Goal: Task Accomplishment & Management: Manage account settings

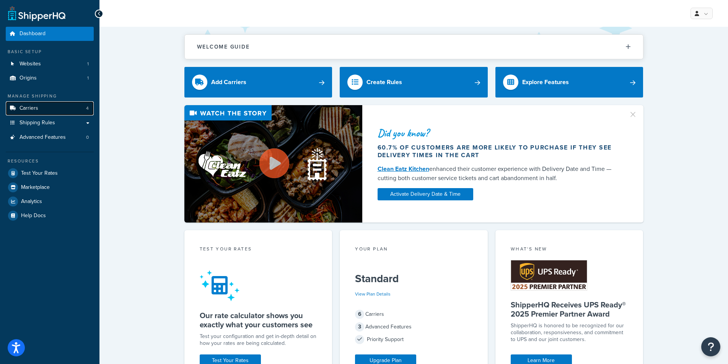
click at [29, 105] on span "Carriers" at bounding box center [29, 108] width 19 height 7
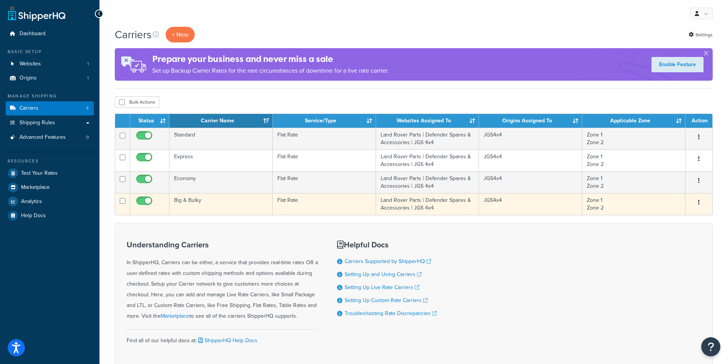
click at [187, 204] on td "Big & Bulky" at bounding box center [220, 204] width 103 height 22
click at [188, 200] on td "Big & Bulky" at bounding box center [220, 204] width 103 height 22
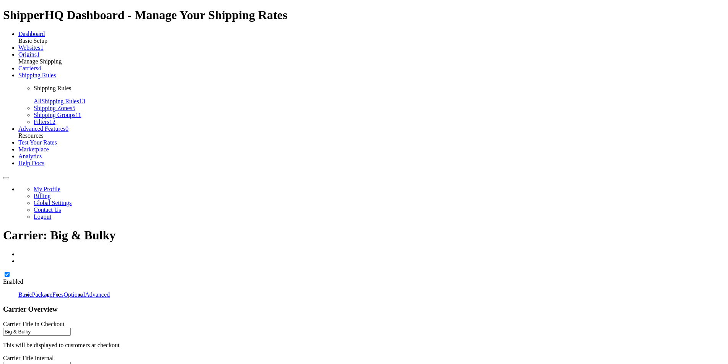
select select "flat"
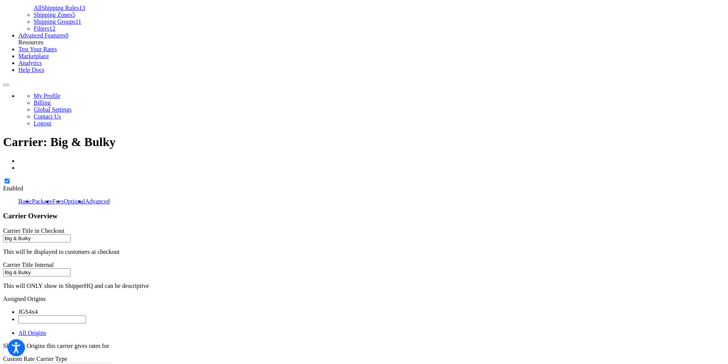
scroll to position [114, 0]
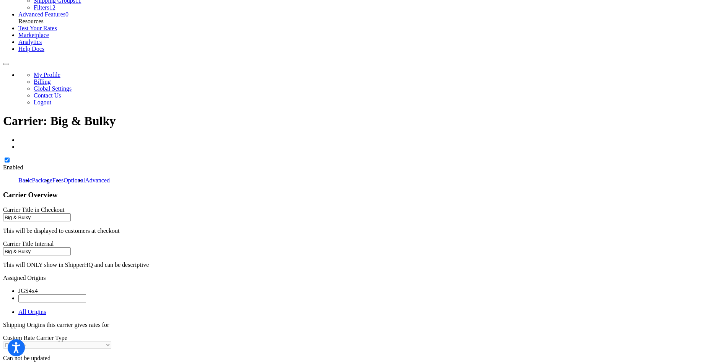
drag, startPoint x: 185, startPoint y: 231, endPoint x: 78, endPoint y: 223, distance: 107.0
click at [78, 223] on div "Dashboard Basic Setup Websites 1 Origins 1 Manage Shipping Carriers 4 Shipping …" at bounding box center [364, 294] width 722 height 756
paste input "Usually 1–2 D"
drag, startPoint x: 166, startPoint y: 226, endPoint x: 256, endPoint y: 314, distance: 126.0
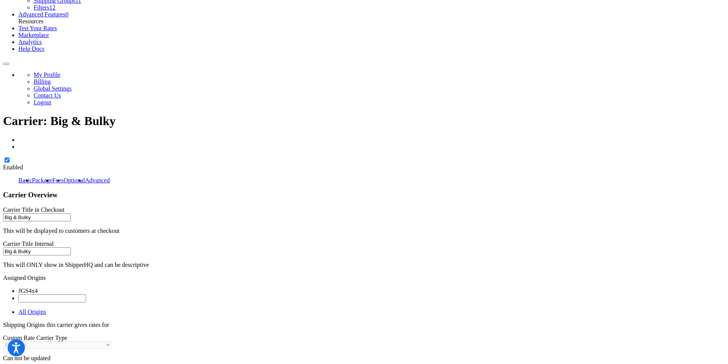
type input "Usually 1-3 working days"
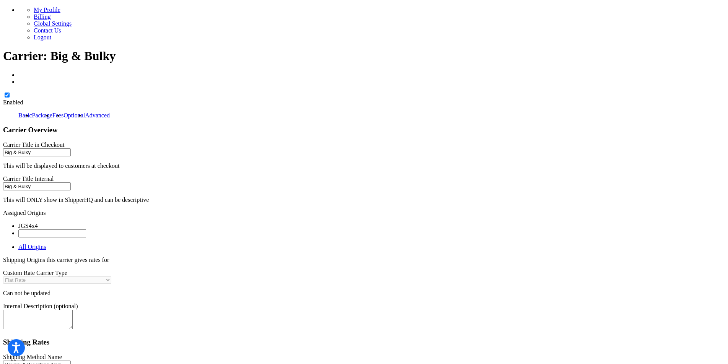
scroll to position [228, 0]
